Goal: Use online tool/utility

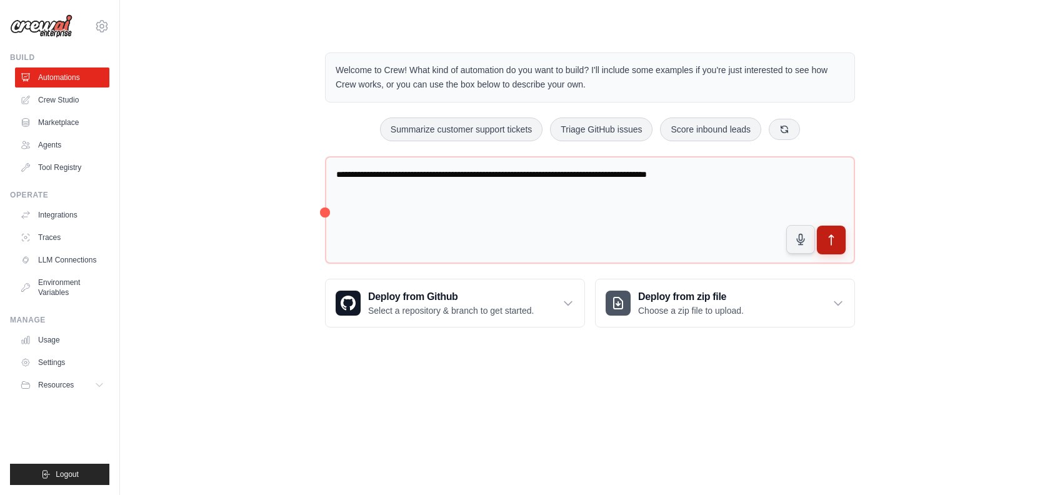
click at [834, 236] on icon "submit" at bounding box center [831, 240] width 4 height 10
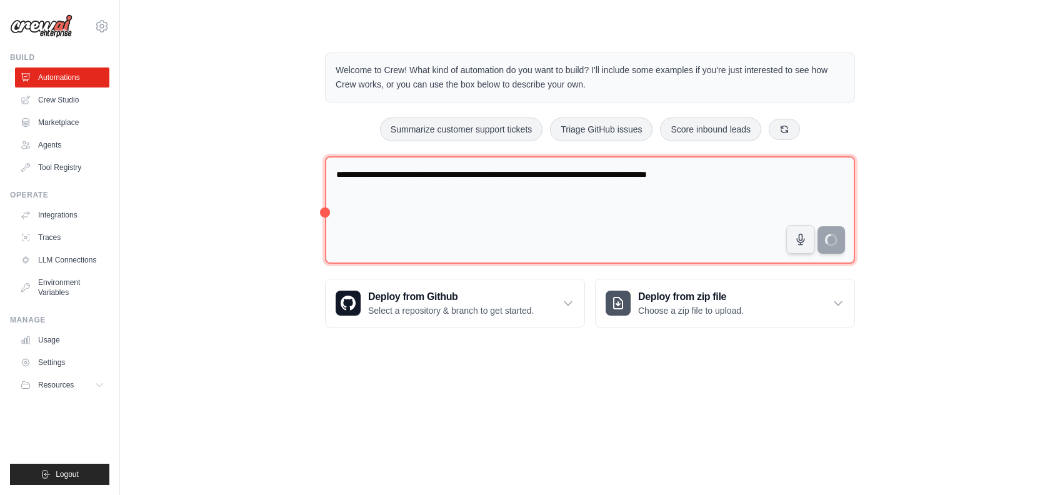
drag, startPoint x: 736, startPoint y: 178, endPoint x: 269, endPoint y: 157, distance: 468.0
click at [269, 157] on div "**********" at bounding box center [590, 190] width 900 height 315
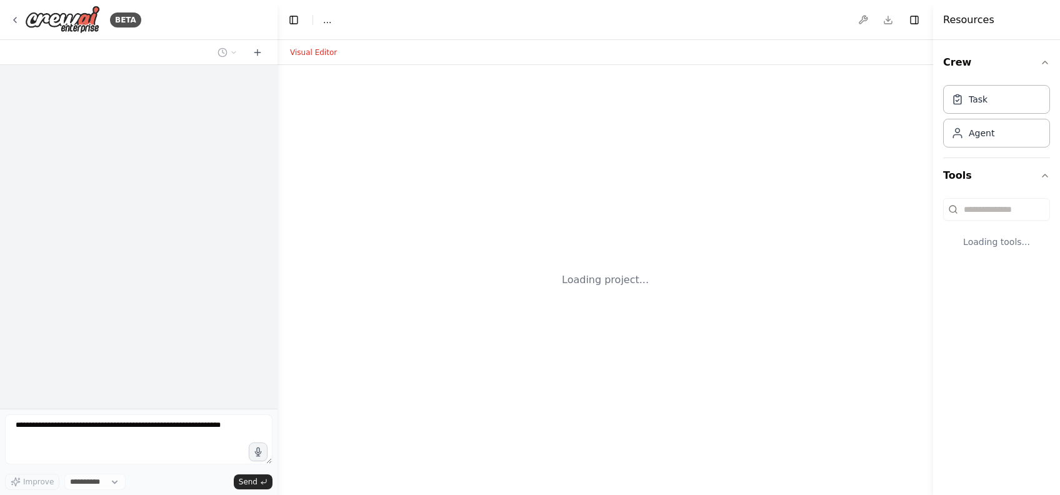
select select "****"
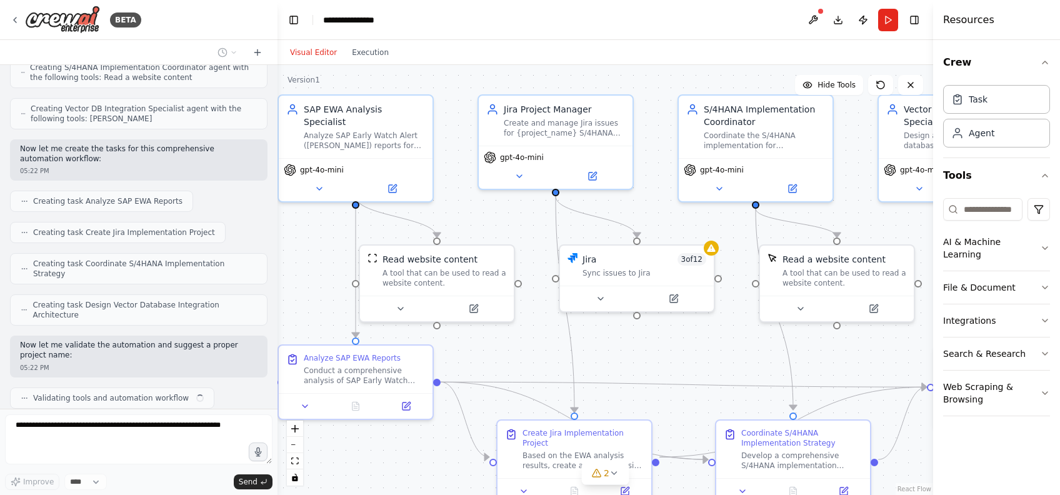
scroll to position [564, 0]
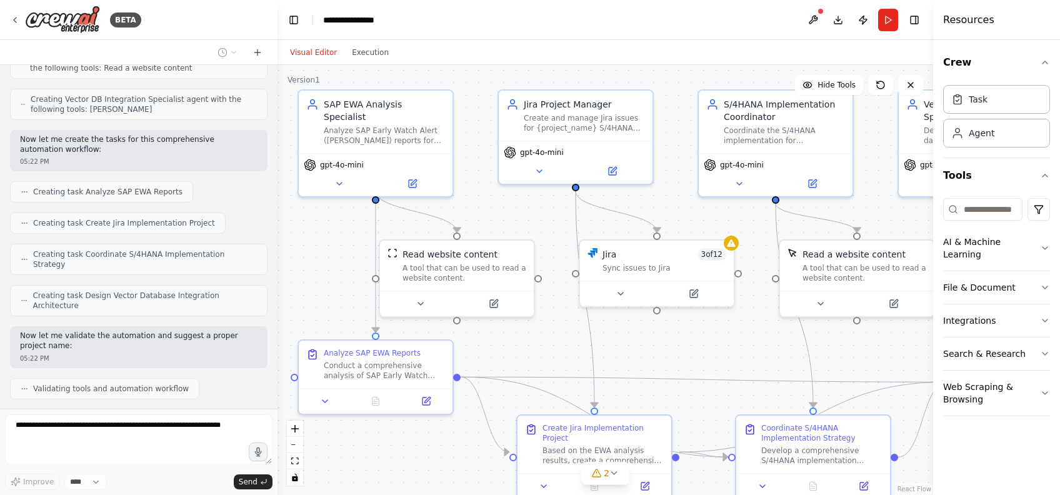
drag, startPoint x: 799, startPoint y: 383, endPoint x: 757, endPoint y: 345, distance: 57.1
click at [757, 345] on div ".deletable-edge-delete-btn { width: 20px; height: 20px; border: 0px solid #ffff…" at bounding box center [606, 280] width 656 height 430
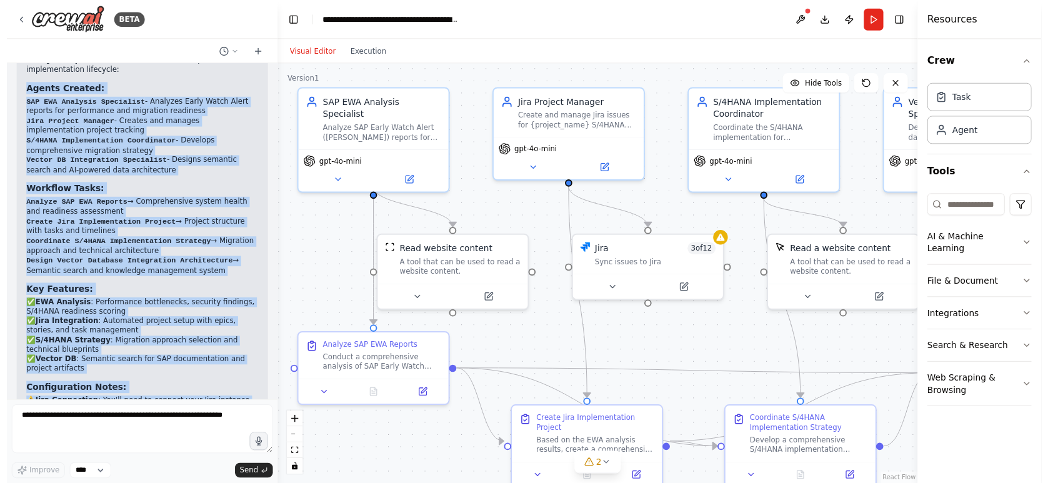
scroll to position [1085, 0]
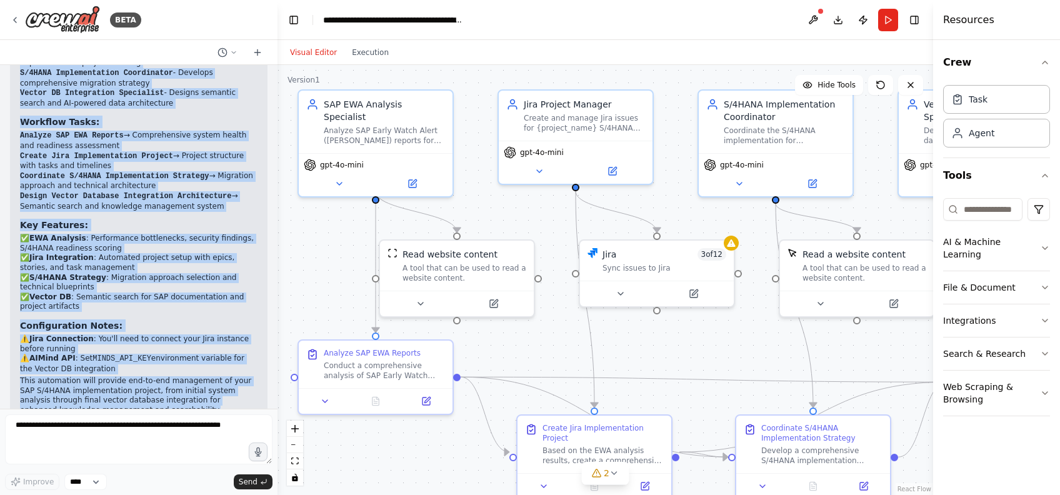
drag, startPoint x: 20, startPoint y: 236, endPoint x: 213, endPoint y: 383, distance: 241.8
click at [213, 383] on div "Perfect! I've created a comprehensive SAP EWA Analysis & S/4HANA Implementation…" at bounding box center [139, 181] width 258 height 503
click at [130, 376] on p "This automation will provide end-to-end management of your SAP S/4HANA implemen…" at bounding box center [139, 395] width 238 height 39
copy div "Loremi Dolorsi: AME CON Adipisci Elitseddoe - Temporin Utlab Etdol Magna aliqua…"
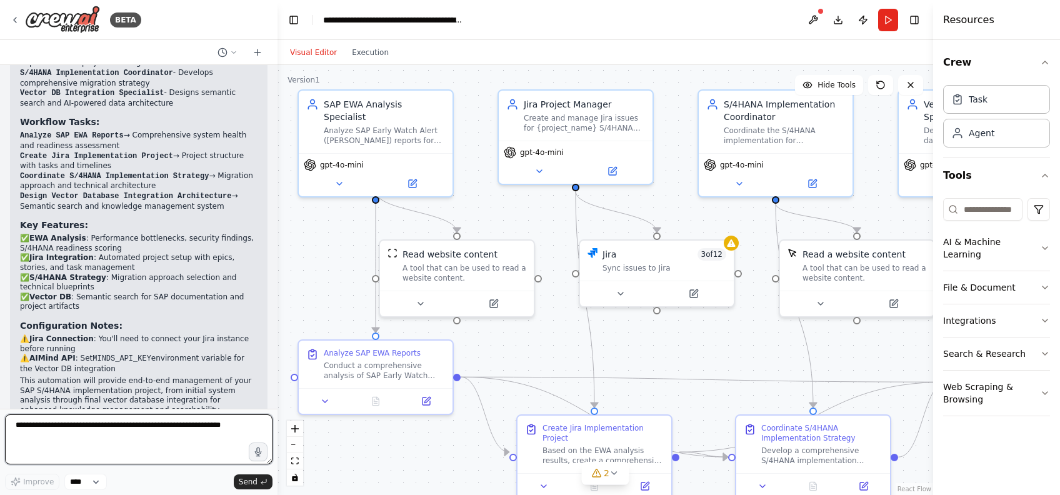
click at [96, 443] on textarea at bounding box center [139, 439] width 268 height 50
click at [296, 446] on button "zoom out" at bounding box center [295, 445] width 16 height 16
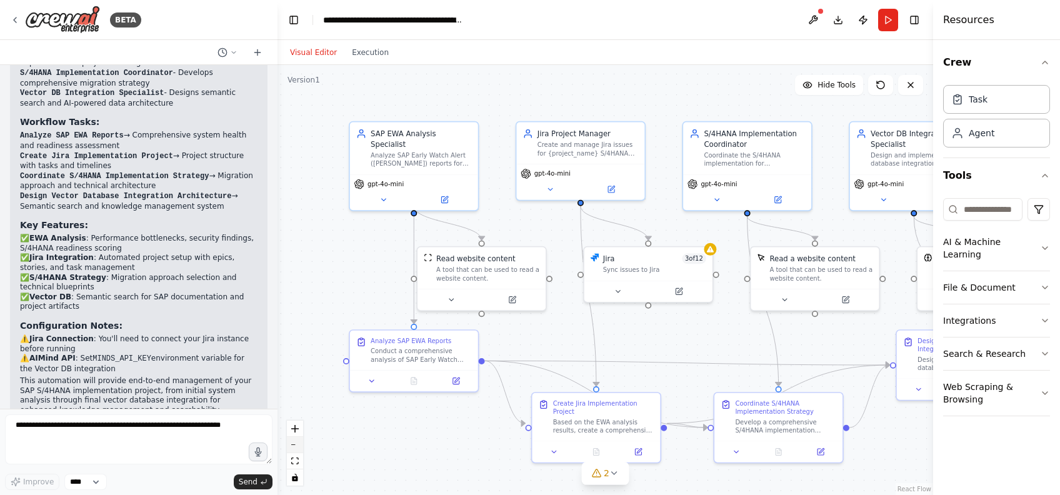
click at [296, 446] on button "zoom out" at bounding box center [295, 445] width 16 height 16
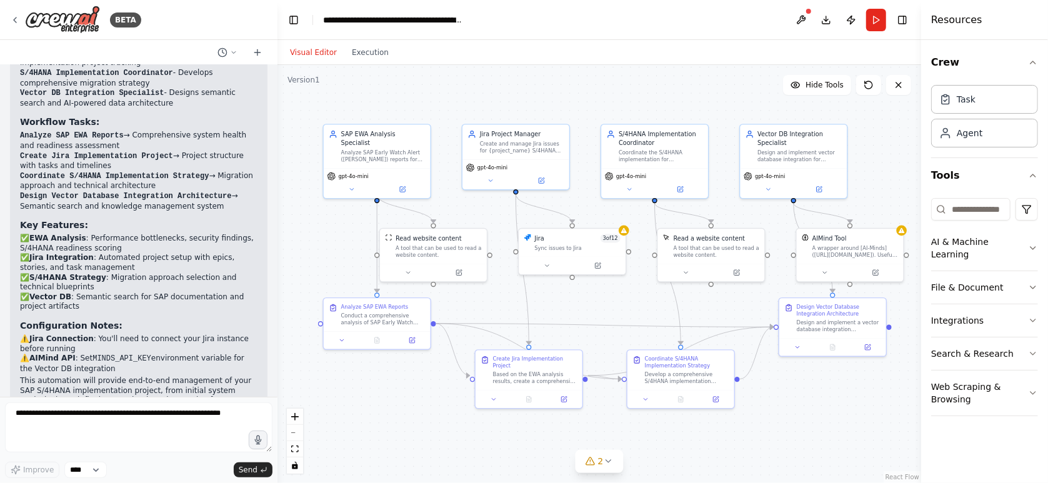
drag, startPoint x: 436, startPoint y: 436, endPoint x: 367, endPoint y: 412, distance: 72.7
click at [367, 412] on div ".deletable-edge-delete-btn { width: 20px; height: 20px; border: 0px solid #ffff…" at bounding box center [600, 274] width 644 height 418
